Goal: Find specific page/section: Find specific page/section

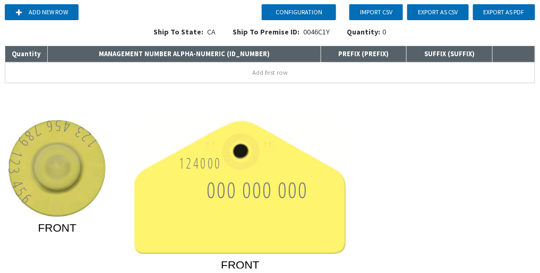
drag, startPoint x: 88, startPoint y: 189, endPoint x: 83, endPoint y: 193, distance: 6.5
click at [86, 191] on image at bounding box center [57, 168] width 97 height 97
drag, startPoint x: 46, startPoint y: 202, endPoint x: 68, endPoint y: 212, distance: 24.9
click at [51, 211] on image at bounding box center [57, 168] width 97 height 97
drag, startPoint x: 89, startPoint y: 176, endPoint x: 90, endPoint y: 188, distance: 12.2
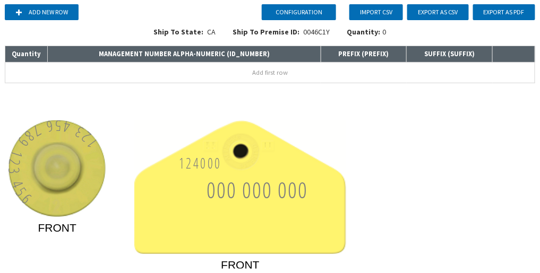
click at [89, 179] on image at bounding box center [57, 168] width 97 height 97
drag, startPoint x: 94, startPoint y: 190, endPoint x: 94, endPoint y: 179, distance: 11.1
click at [95, 187] on image at bounding box center [57, 168] width 97 height 97
click at [96, 158] on image at bounding box center [57, 168] width 97 height 97
click at [308, 158] on image at bounding box center [240, 187] width 212 height 134
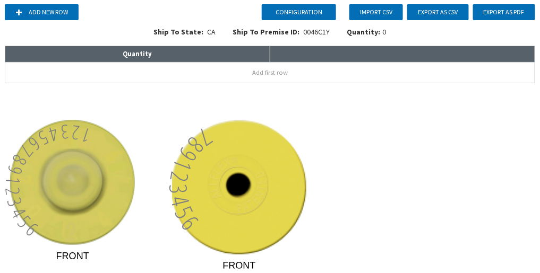
click at [64, 238] on image at bounding box center [72, 182] width 125 height 125
click at [66, 242] on image at bounding box center [72, 182] width 125 height 125
click at [71, 137] on rect at bounding box center [70, 132] width 24 height 24
click at [114, 163] on image at bounding box center [72, 182] width 125 height 125
click at [102, 142] on rect at bounding box center [104, 142] width 14 height 14
